Goal: Navigation & Orientation: Find specific page/section

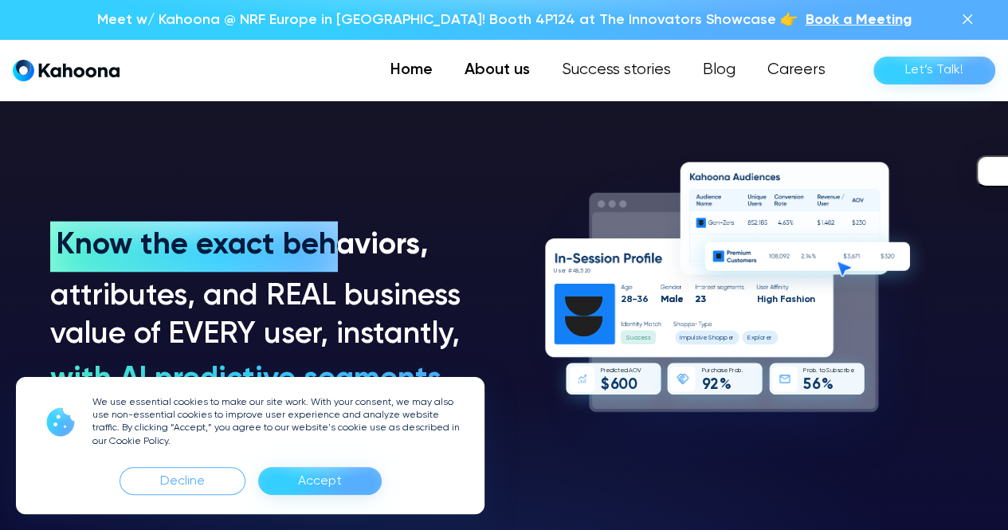
scroll to position [1115, 0]
click at [480, 65] on link "About us" at bounding box center [497, 70] width 97 height 32
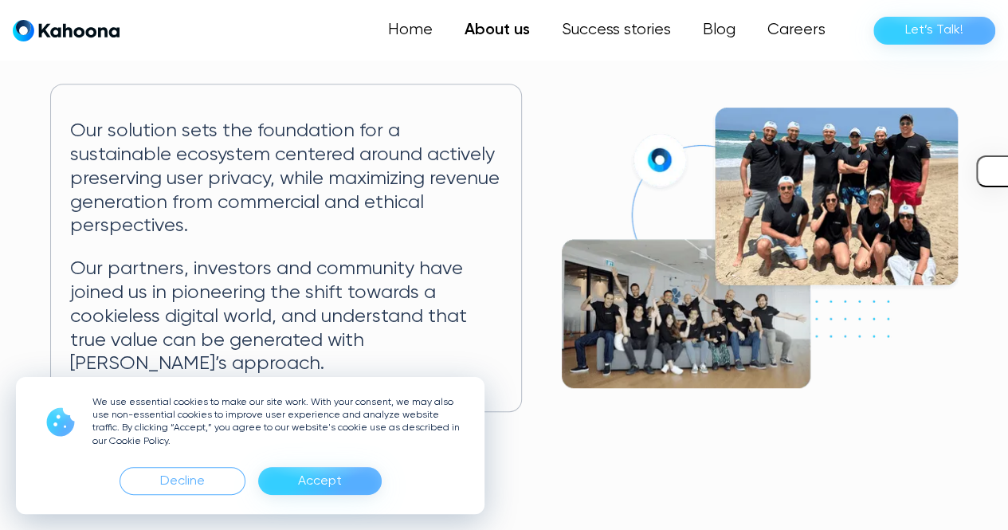
scroll to position [323, 0]
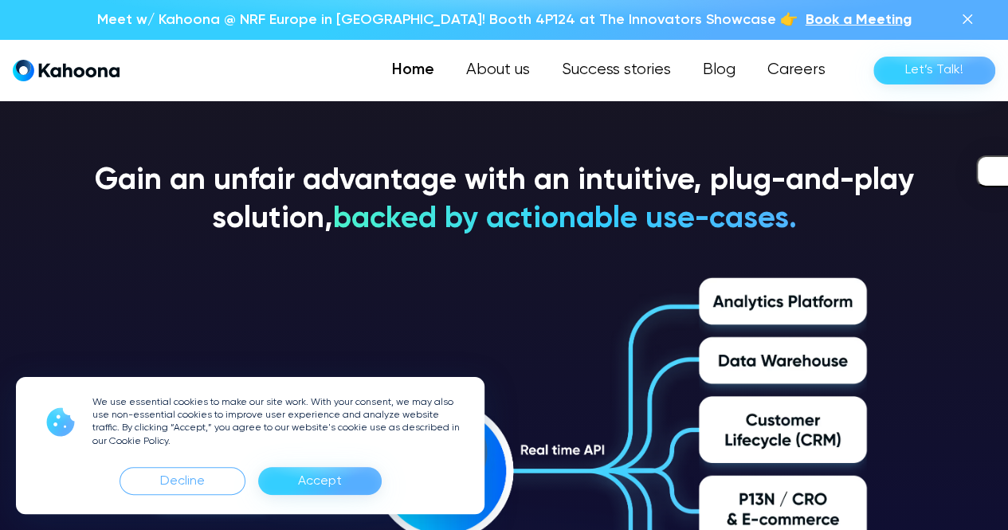
scroll to position [2307, 0]
click at [512, 69] on link "About us" at bounding box center [497, 70] width 97 height 32
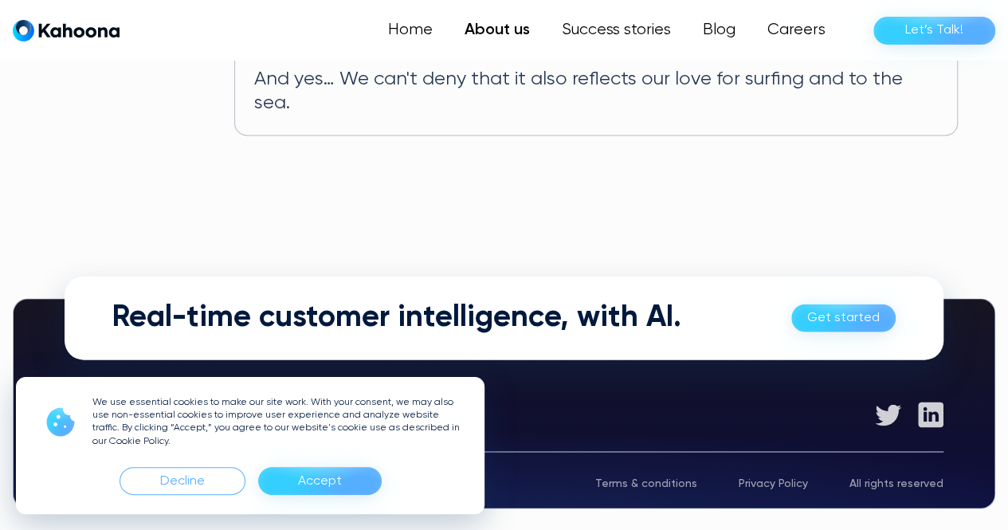
scroll to position [1110, 0]
